Goal: Information Seeking & Learning: Learn about a topic

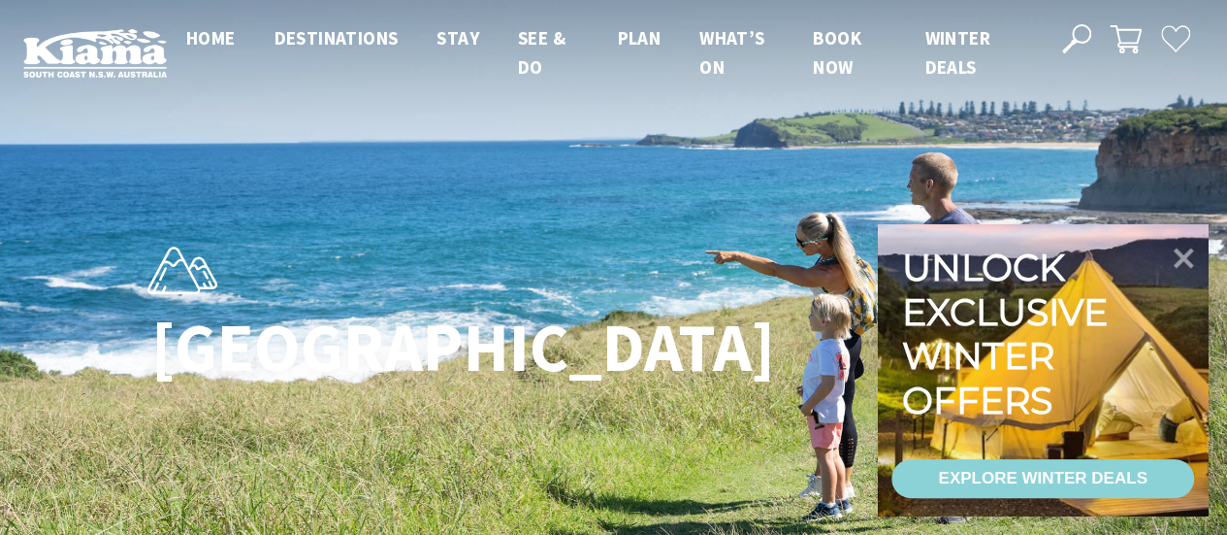
scroll to position [578, 1251]
click at [1184, 258] on icon at bounding box center [1184, 256] width 23 height 23
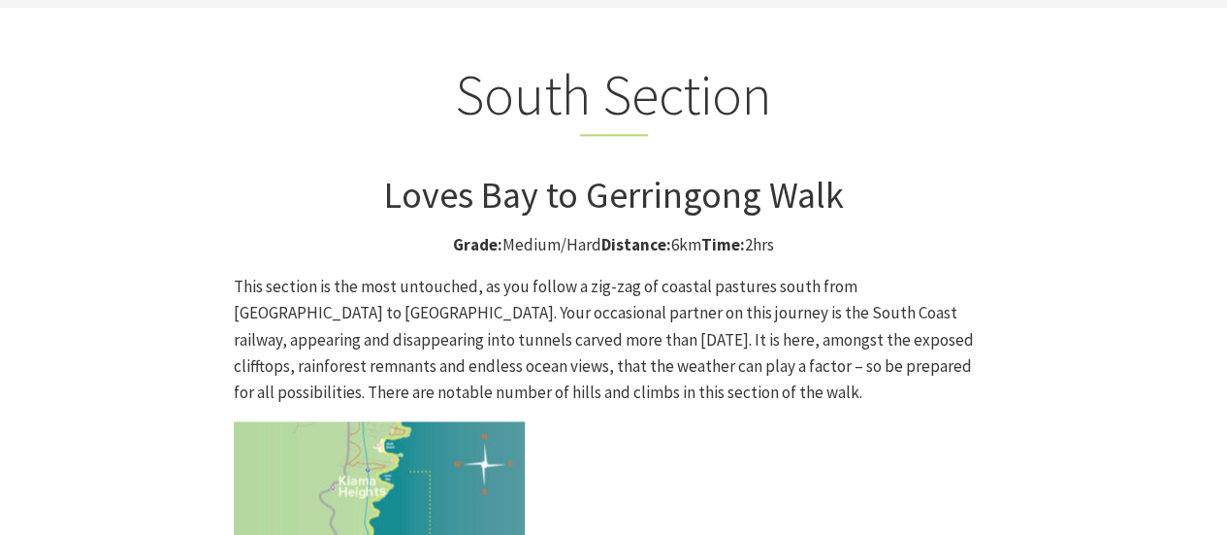
scroll to position [5142, 0]
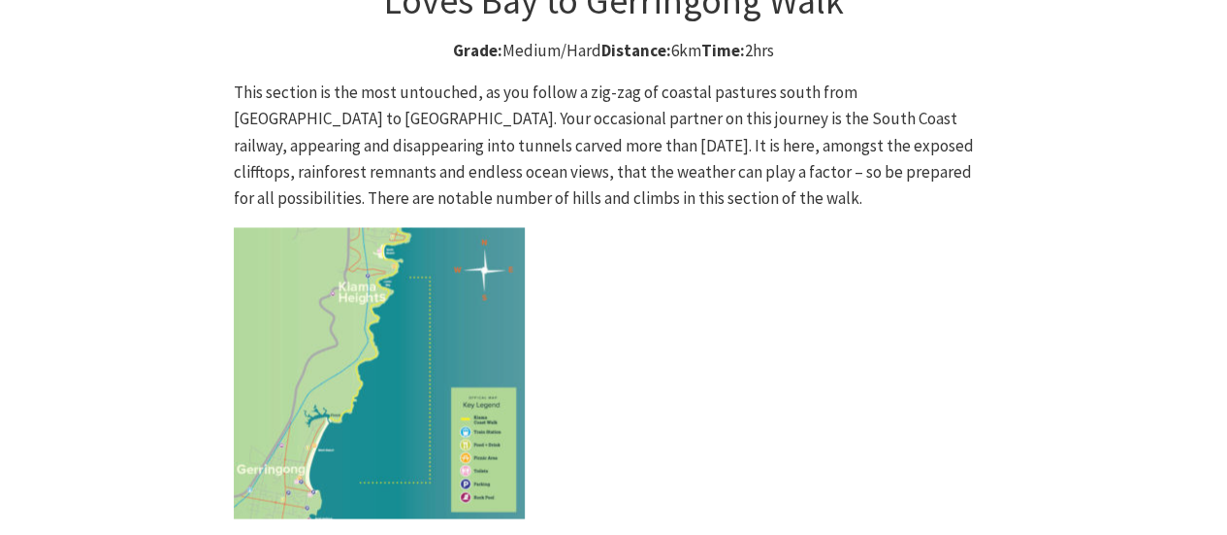
click at [446, 251] on img at bounding box center [379, 372] width 291 height 291
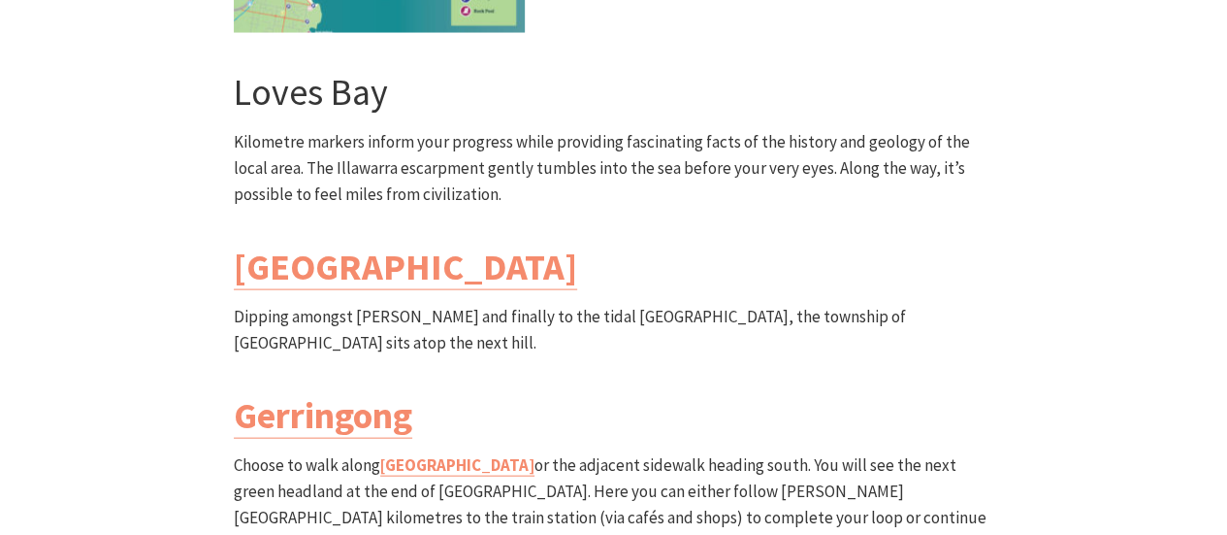
scroll to position [5530, 0]
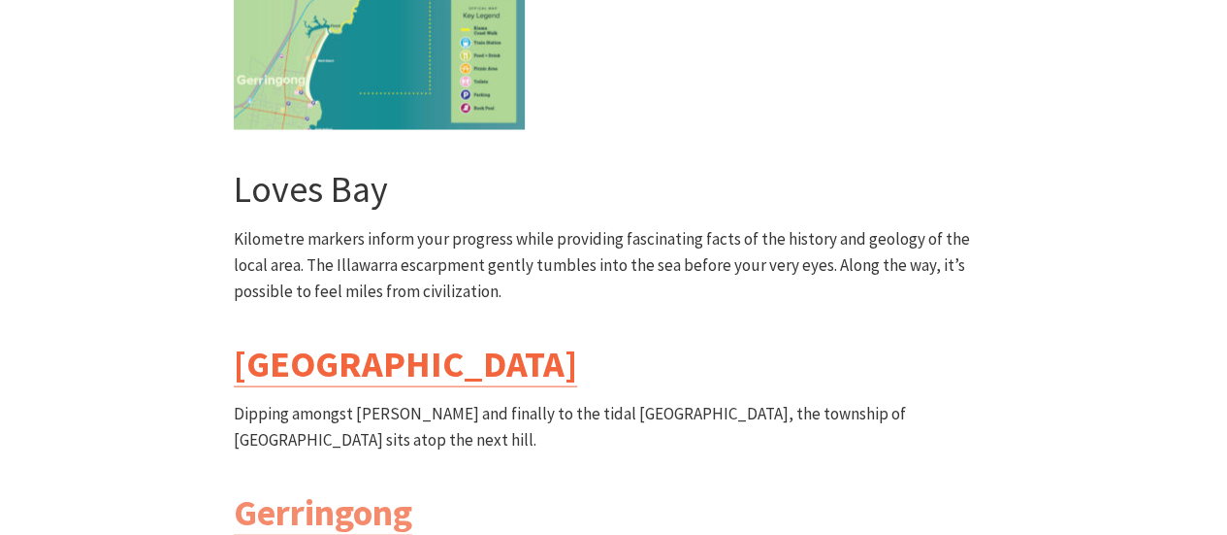
click at [394, 341] on link "Werri Lagoon" at bounding box center [405, 364] width 343 height 47
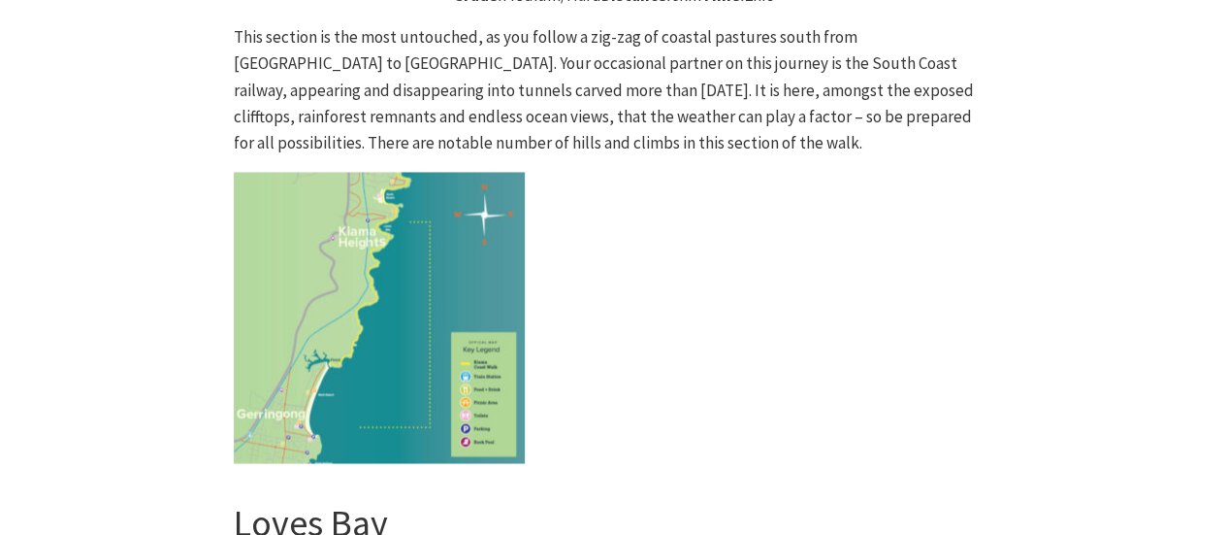
scroll to position [5294, 0]
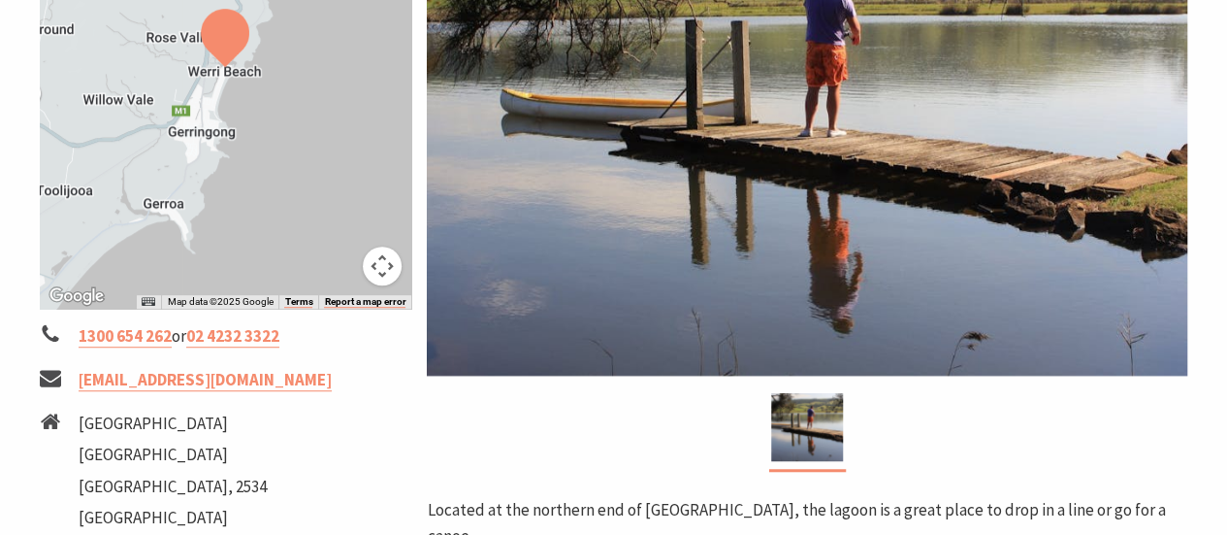
scroll to position [291, 0]
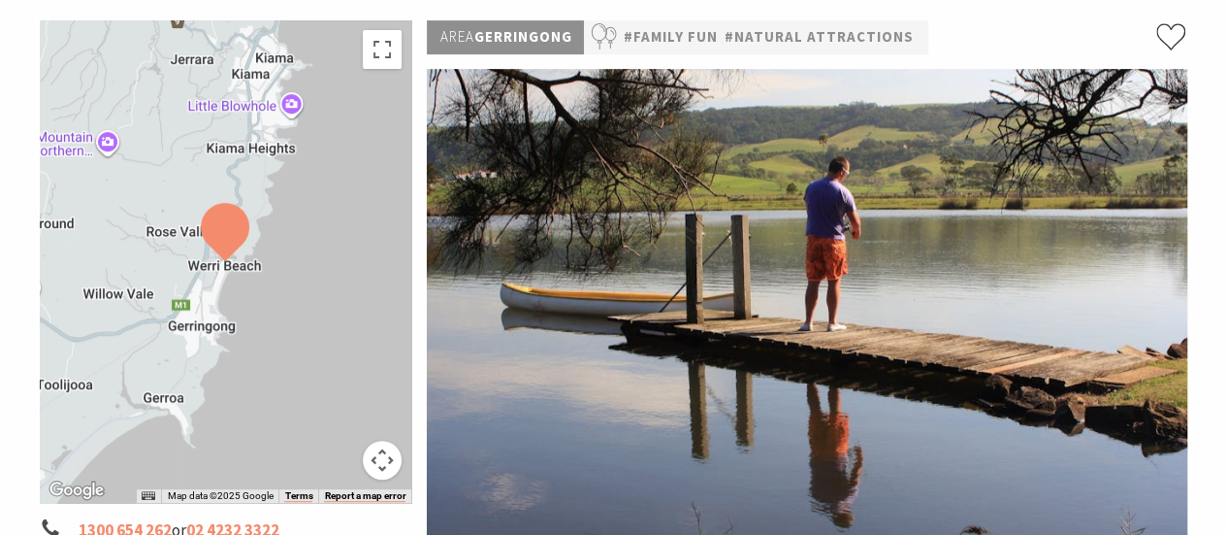
click at [392, 462] on button "Map camera controls" at bounding box center [382, 459] width 39 height 39
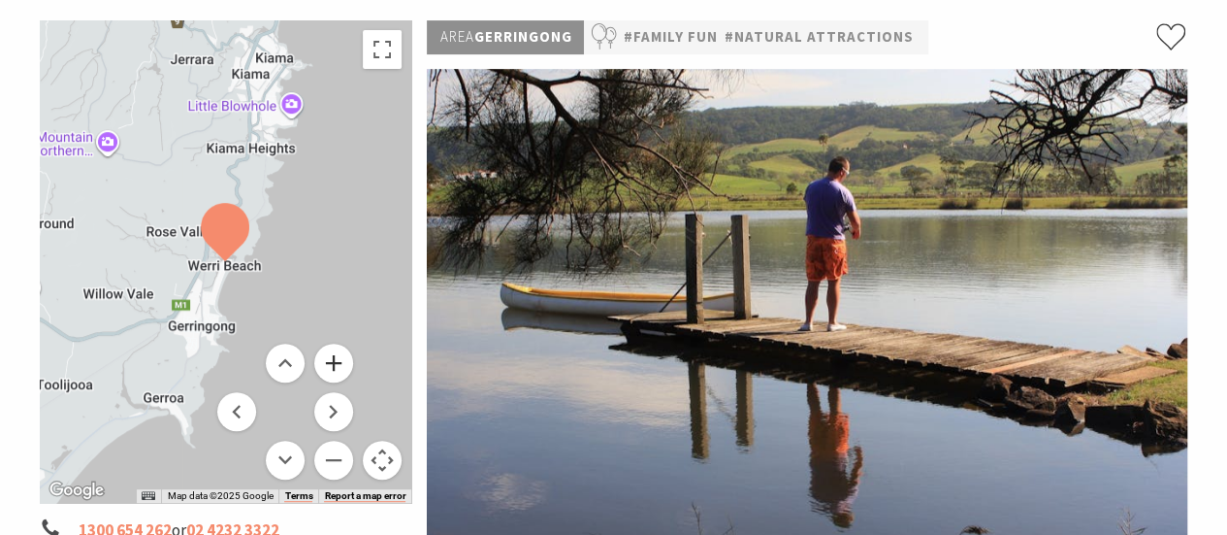
click at [328, 368] on button "Zoom in" at bounding box center [333, 362] width 39 height 39
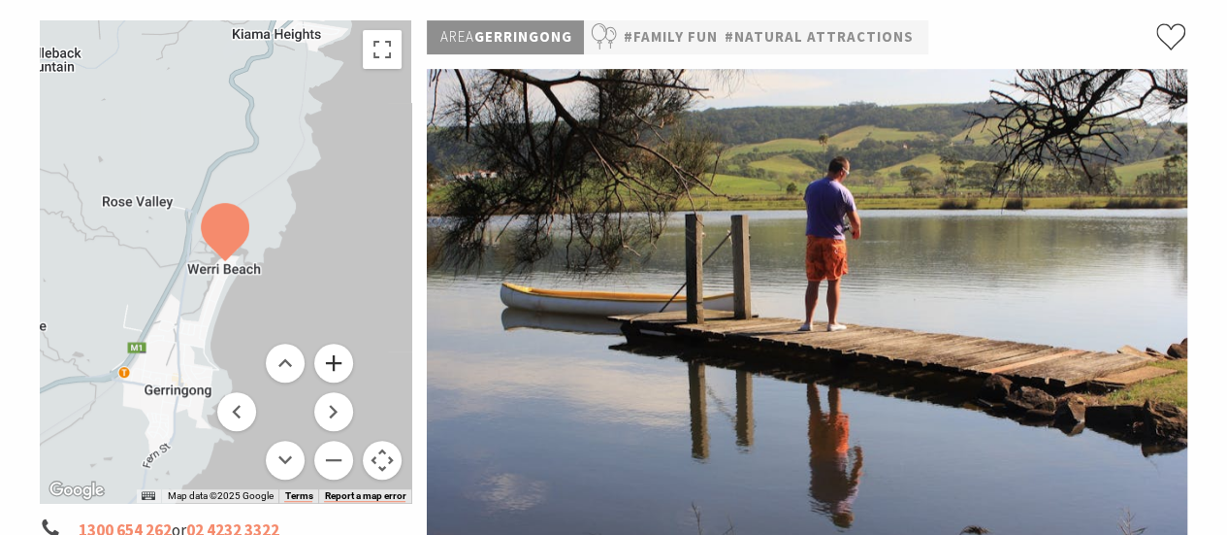
click at [328, 368] on button "Zoom in" at bounding box center [333, 362] width 39 height 39
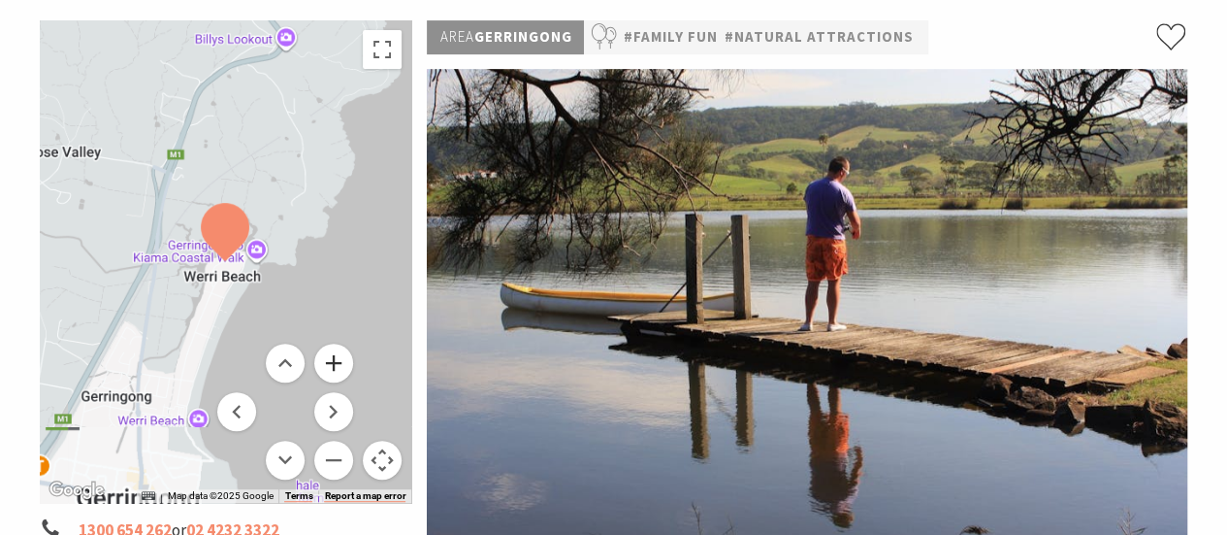
click at [328, 368] on button "Zoom in" at bounding box center [333, 362] width 39 height 39
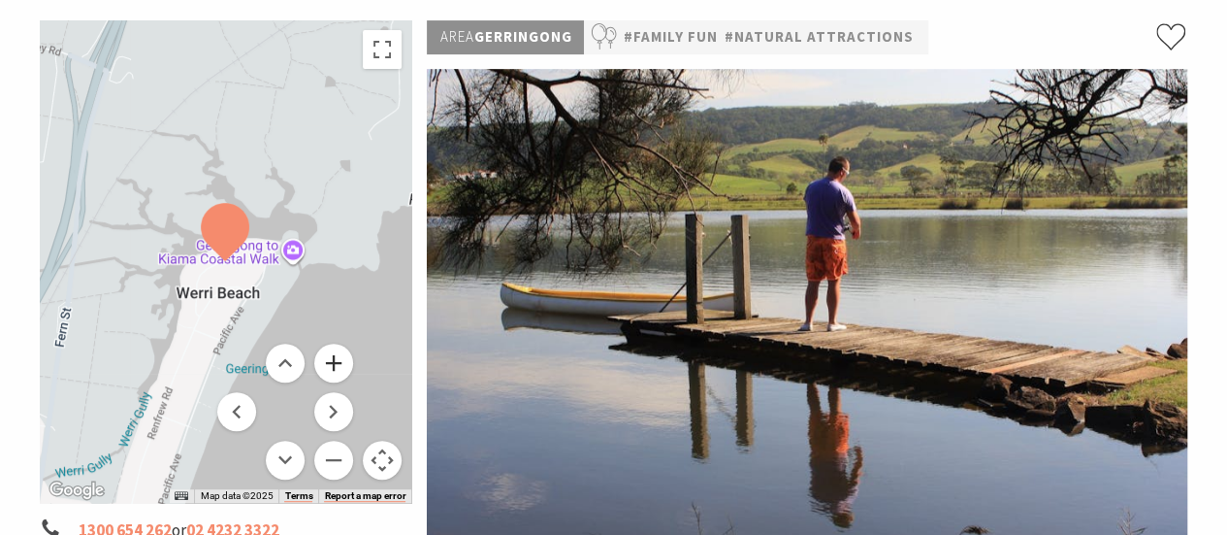
click at [328, 368] on button "Zoom in" at bounding box center [333, 362] width 39 height 39
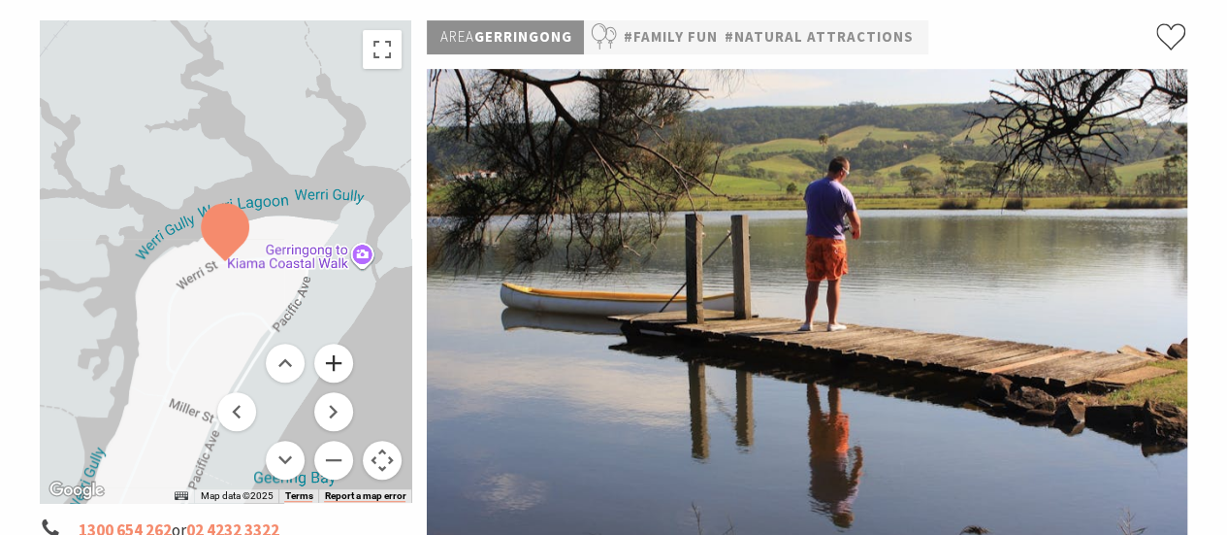
click at [328, 368] on button "Zoom in" at bounding box center [333, 362] width 39 height 39
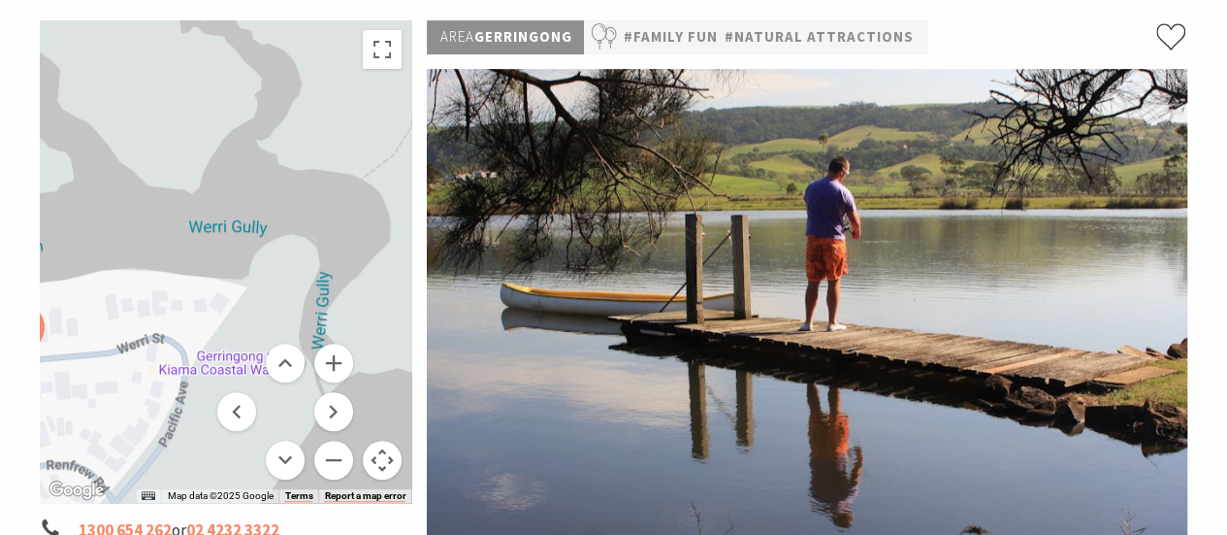
drag, startPoint x: 277, startPoint y: 222, endPoint x: 70, endPoint y: 324, distance: 231.3
click at [70, 324] on div at bounding box center [226, 261] width 373 height 482
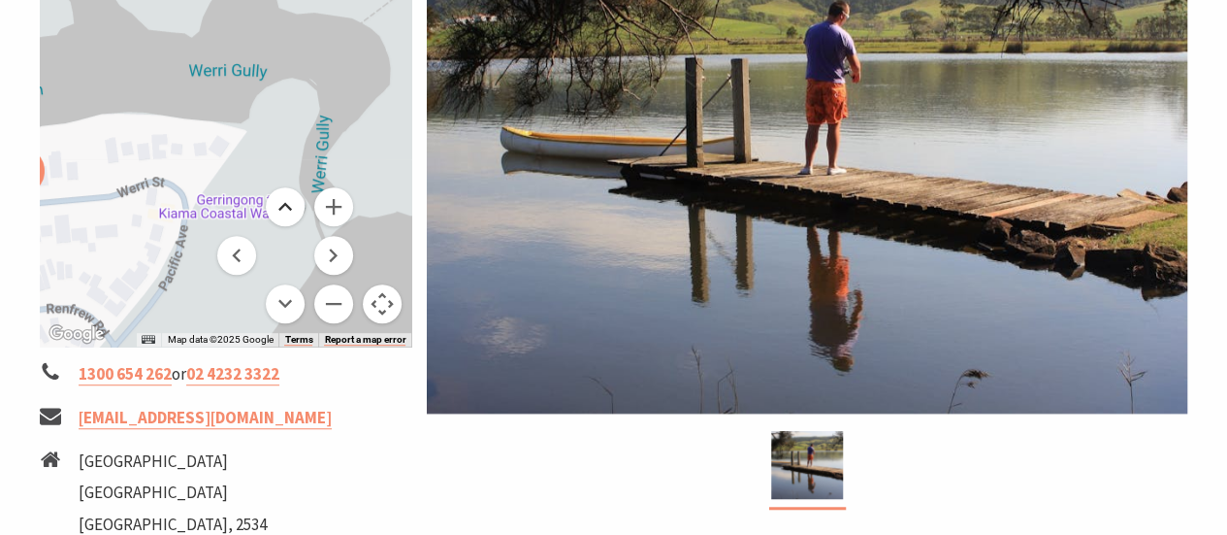
scroll to position [444, 0]
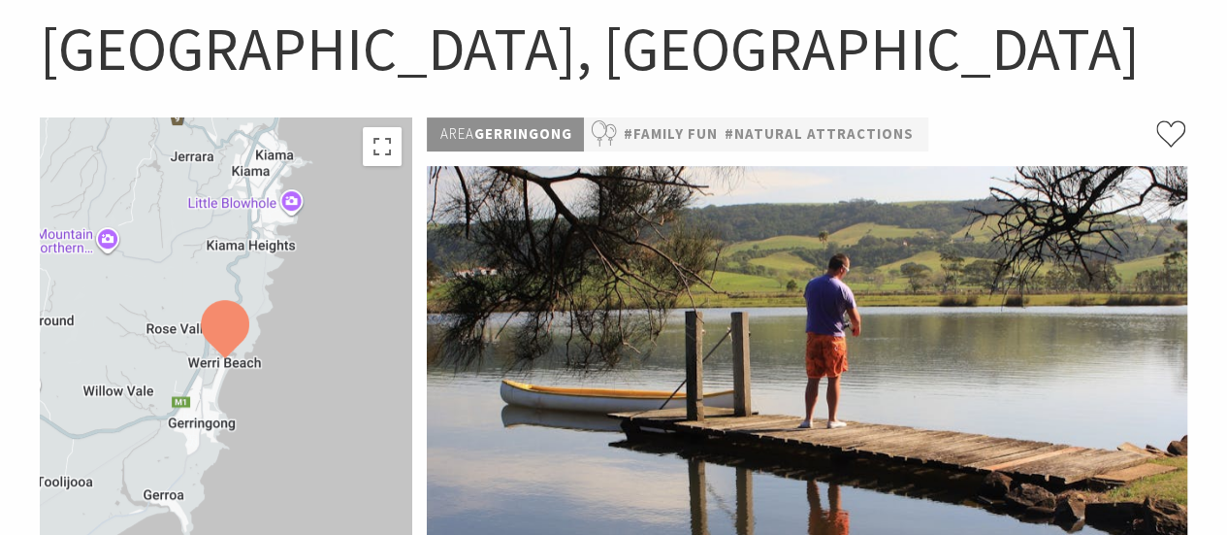
scroll to position [97, 0]
